Goal: Register for event/course

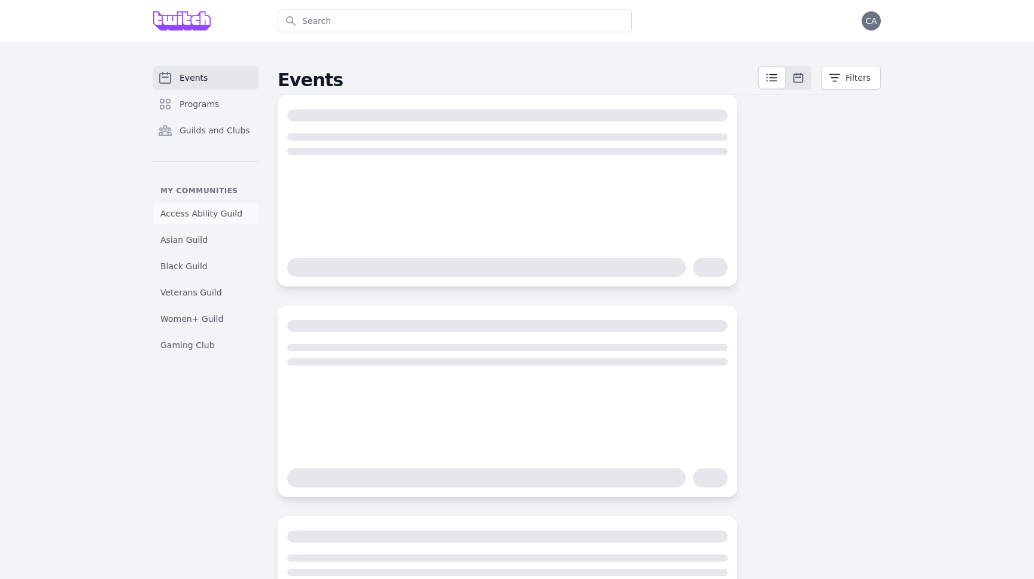
click at [203, 209] on span "Access Ability Guild" at bounding box center [201, 214] width 82 height 12
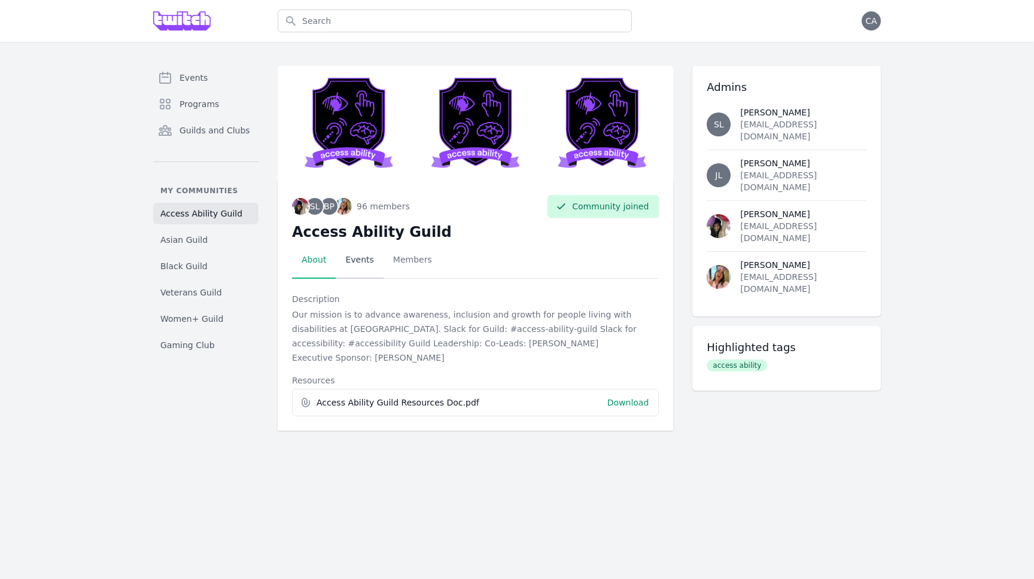
click at [364, 269] on link "Events" at bounding box center [359, 260] width 47 height 37
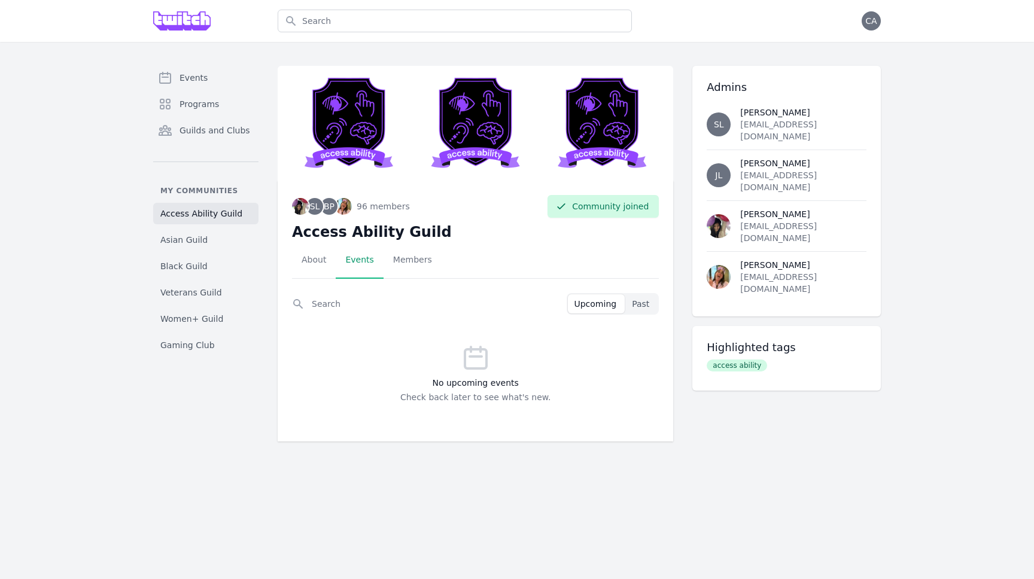
click at [359, 264] on link "Events" at bounding box center [359, 260] width 47 height 37
click at [212, 78] on link "Events" at bounding box center [205, 78] width 105 height 24
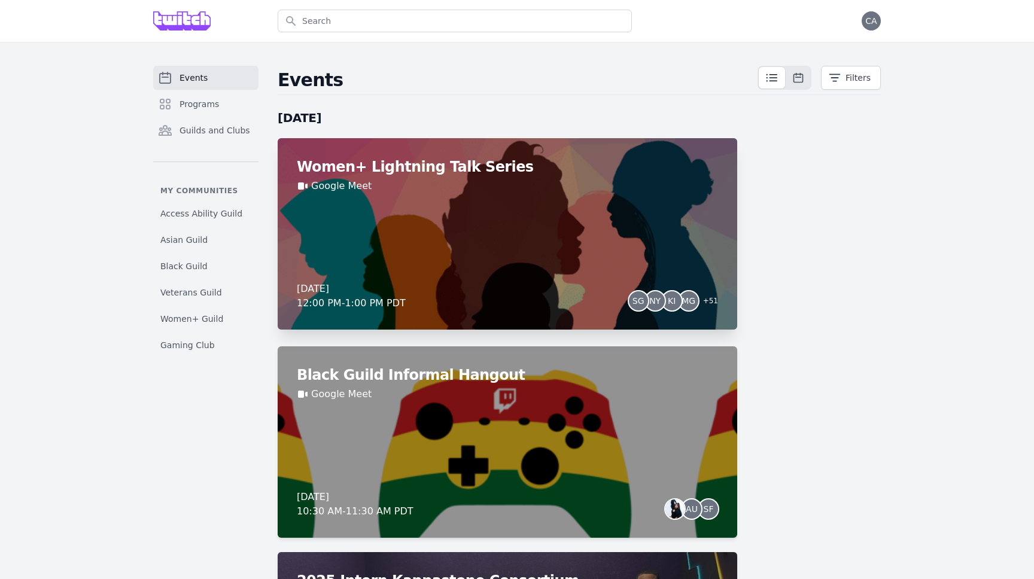
click at [473, 228] on div "Women+ Lightning Talk Series Google Meet [DATE] 12:00 PM - 1:00 PM PDT SG NY KI…" at bounding box center [508, 234] width 460 height 192
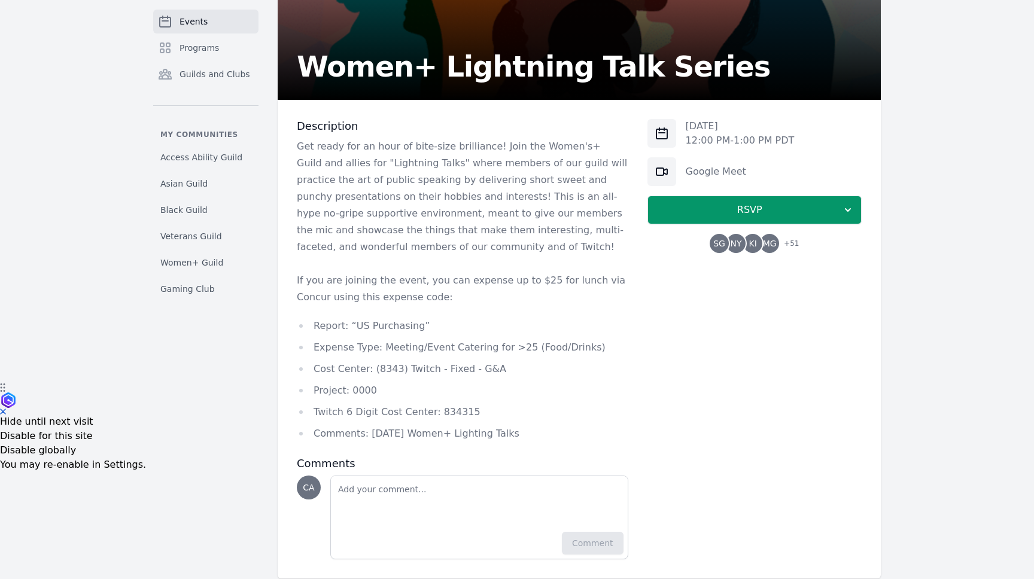
scroll to position [219, 0]
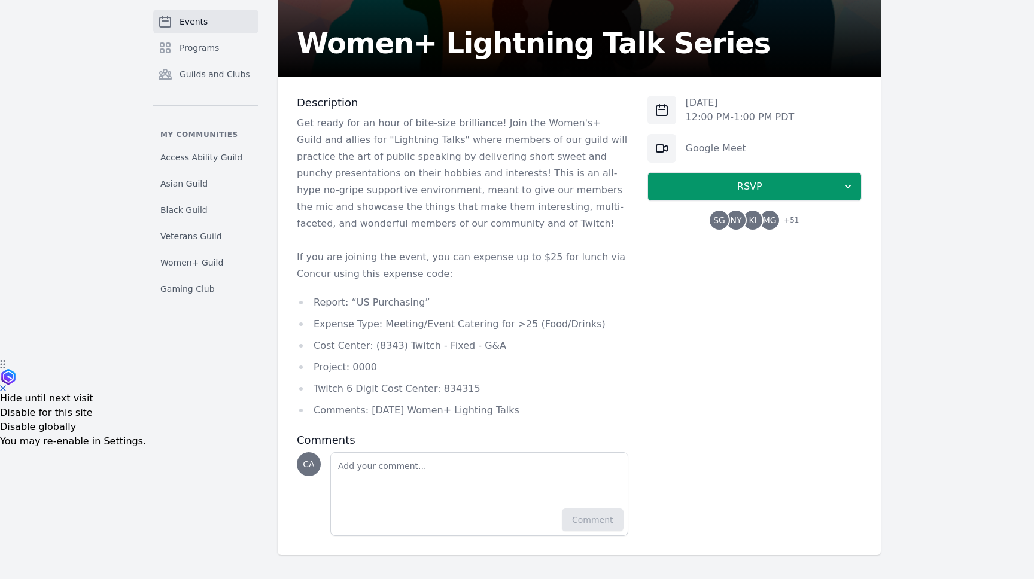
click at [424, 226] on p "Get ready for an hour of bite-size brilliance! Join the Women's+ Guild and alli…" at bounding box center [463, 173] width 332 height 117
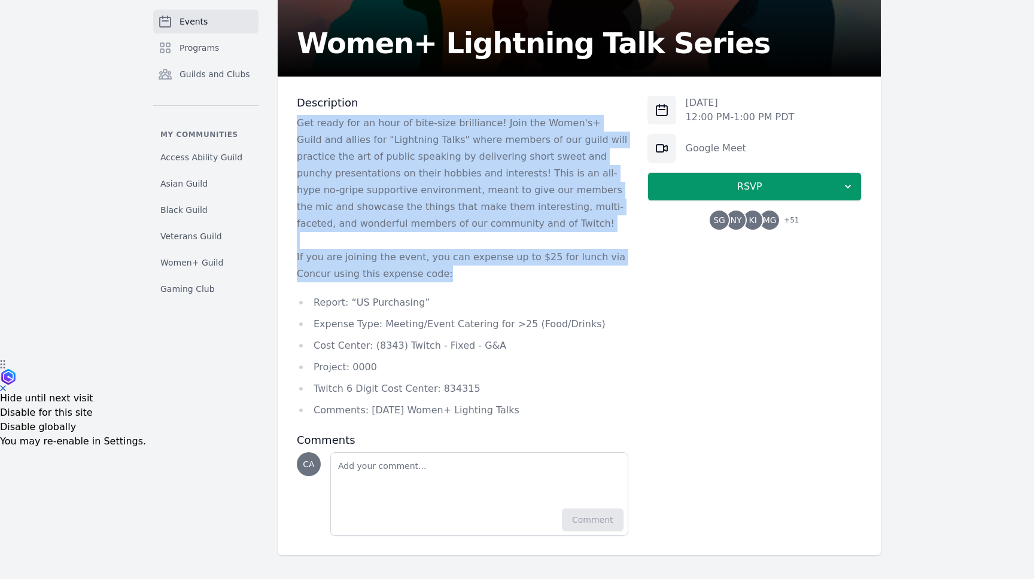
drag, startPoint x: 420, startPoint y: 272, endPoint x: 292, endPoint y: 120, distance: 198.3
click at [292, 120] on div "Description Get ready for an hour of bite-size brilliance! Join the Women's+ Gu…" at bounding box center [579, 316] width 603 height 479
copy div "Get ready for an hour of bite-size brilliance! Join the Women's+ Guild and alli…"
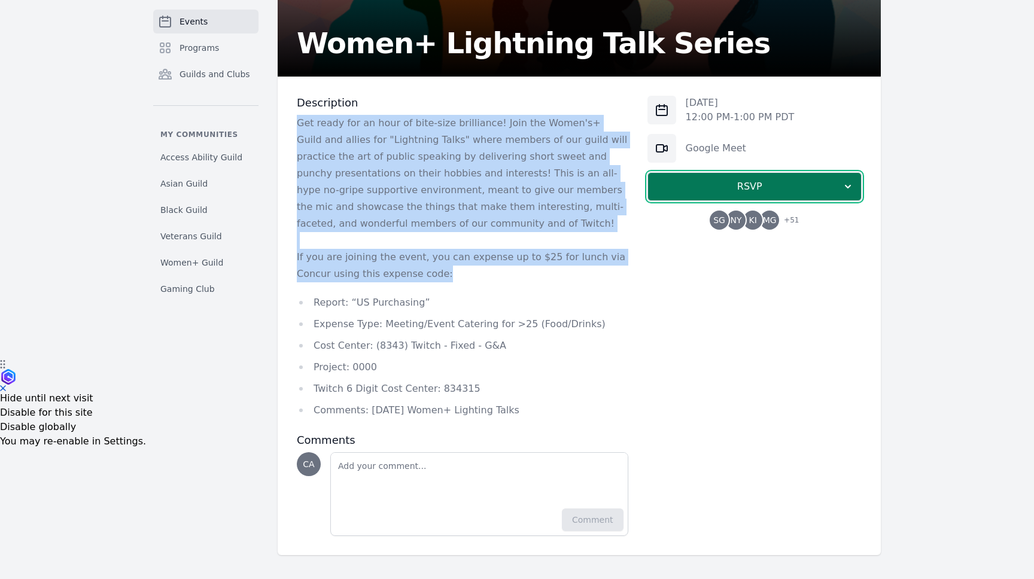
click at [793, 187] on span "RSVP" at bounding box center [750, 187] width 184 height 14
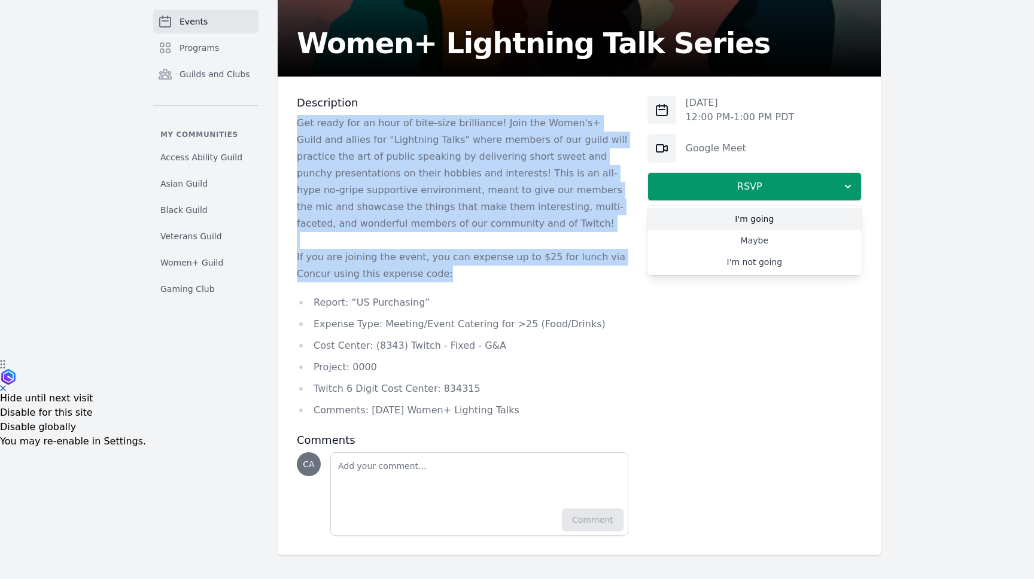
click at [784, 220] on link "I'm going" at bounding box center [755, 219] width 214 height 22
